Goal: Task Accomplishment & Management: Complete application form

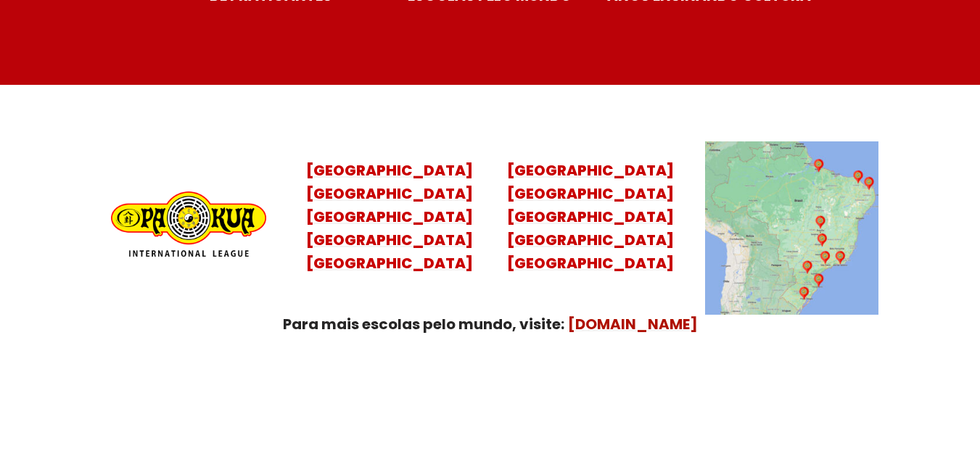
scroll to position [5802, 0]
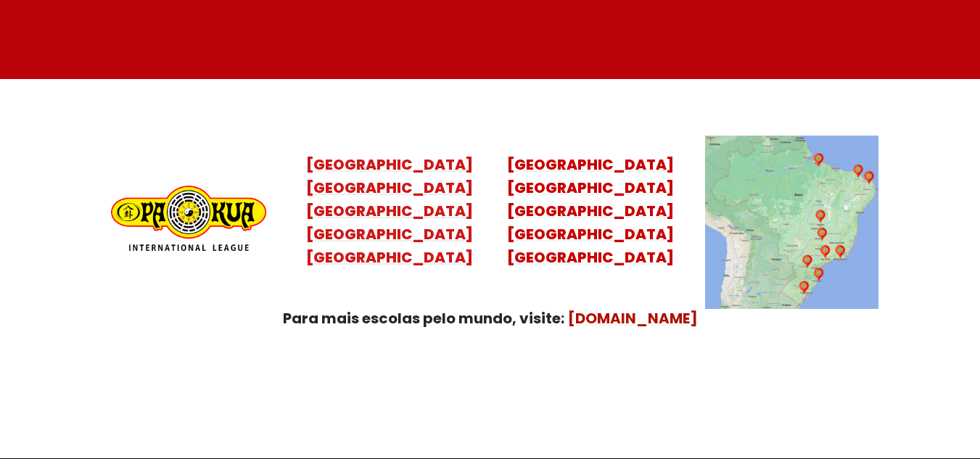
click at [395, 218] on mark "Santa Catarina Paraná São Paulo Rio de Janeiro" at bounding box center [389, 223] width 167 height 90
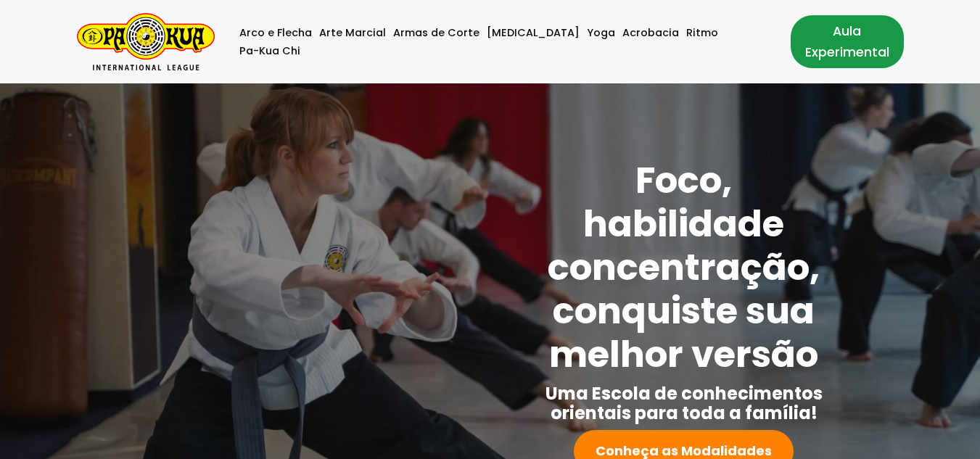
click at [827, 48] on link "Aula Experimental" at bounding box center [846, 41] width 113 height 52
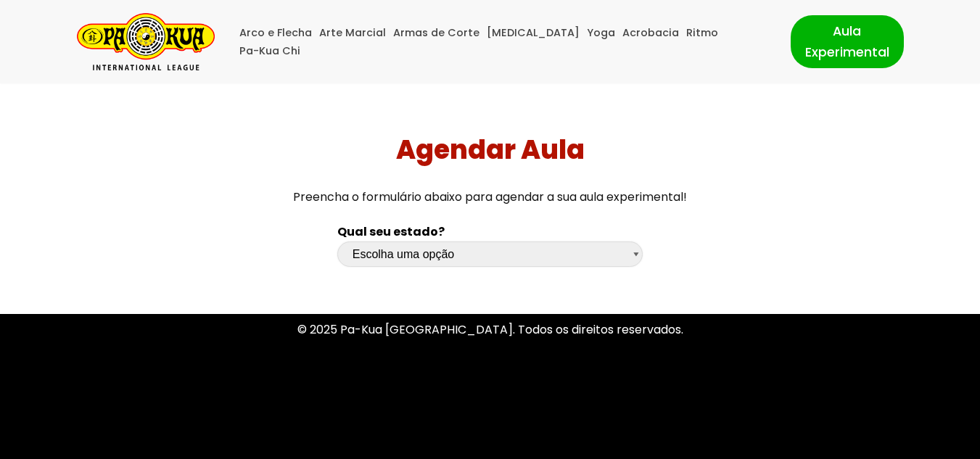
click at [468, 244] on select "Escolha uma opção Rio Grande do Sul Santa Catarina Paraná São Paulo Rio de Jane…" at bounding box center [490, 253] width 306 height 25
select select "sp"
click at [337, 241] on select "Escolha uma opção Rio Grande do Sul Santa Catarina Paraná São Paulo Rio de Jane…" at bounding box center [490, 253] width 306 height 25
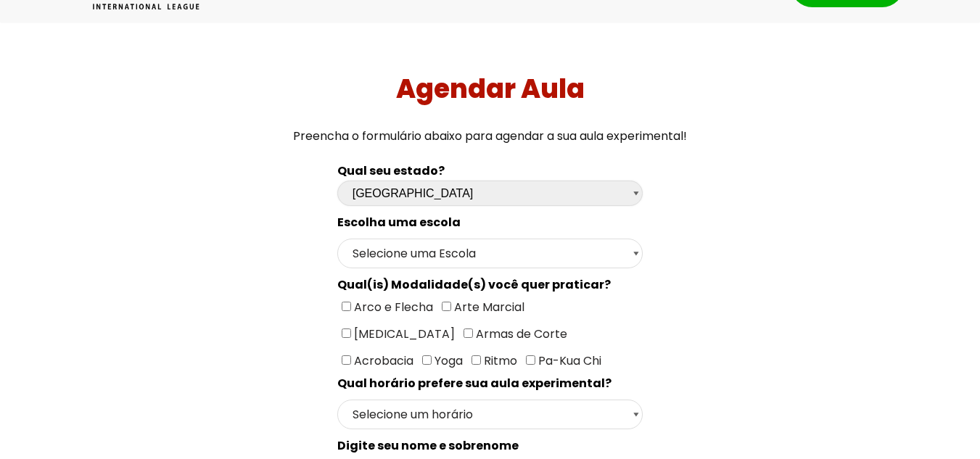
scroll to position [145, 0]
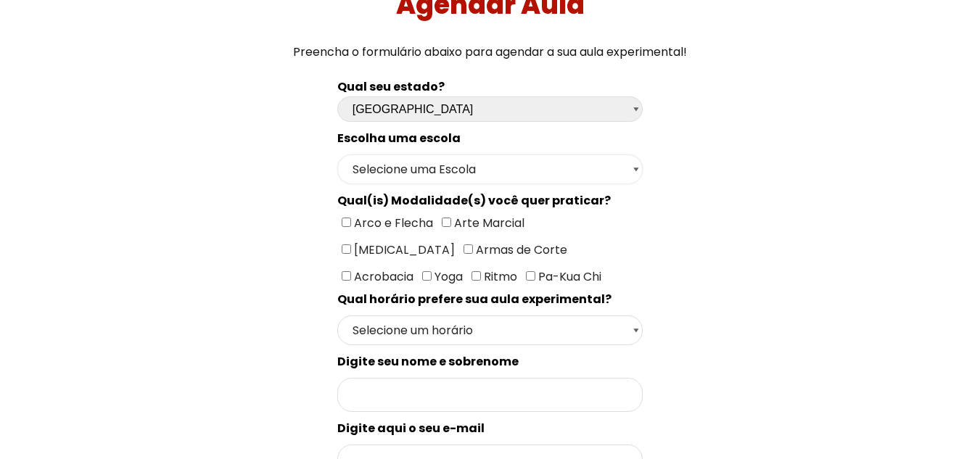
click at [472, 164] on select "Selecione uma Escola São Paulo - Escola Santa Cruz São Paulo - Escola Ana Rosa …" at bounding box center [490, 169] width 306 height 30
click at [351, 244] on input"] "[MEDICAL_DATA]" at bounding box center [346, 248] width 9 height 9
checkbox input"] "true"
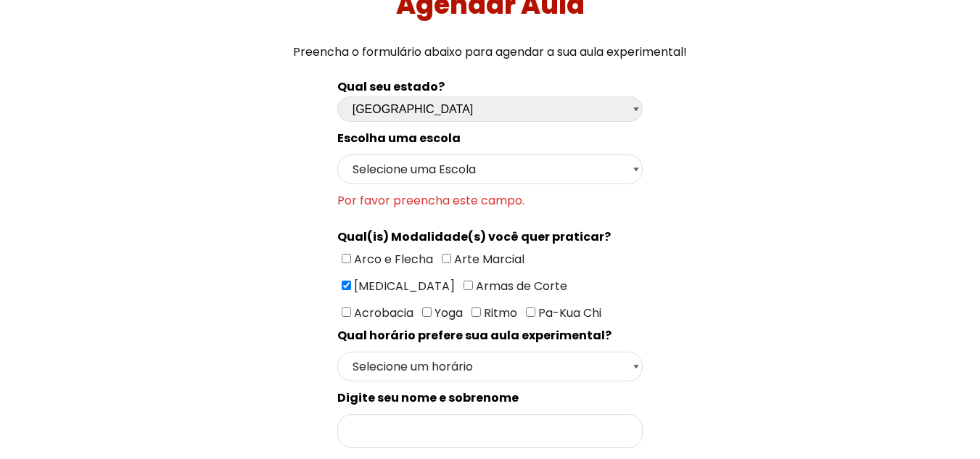
click at [342, 257] on input"] "Arco e Flecha" at bounding box center [346, 258] width 9 height 9
checkbox input"] "true"
click at [639, 166] on select "Selecione uma Escola São Paulo - Escola Santa Cruz São Paulo - Escola Ana Rosa …" at bounding box center [490, 169] width 306 height 30
click at [337, 154] on select "Selecione uma Escola São Paulo - Escola Santa Cruz São Paulo - Escola Ana Rosa …" at bounding box center [490, 169] width 306 height 30
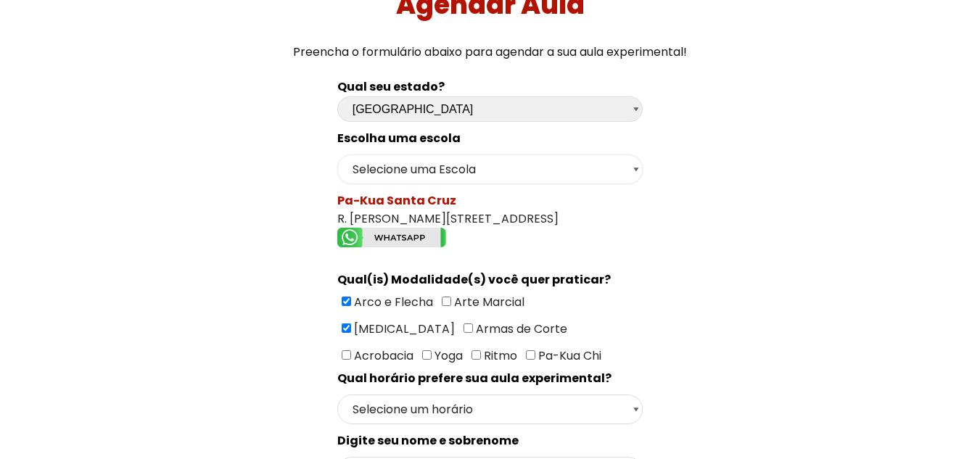
click at [637, 166] on select "Selecione uma Escola São Paulo - Escola Santa Cruz São Paulo - Escola Ana Rosa …" at bounding box center [490, 169] width 306 height 30
select select "São Paulo - Escola Ana Rosa"
click at [337, 154] on select "Selecione uma Escola São Paulo - Escola Santa Cruz São Paulo - Escola Ana Rosa …" at bounding box center [490, 169] width 306 height 30
